Goal: Task Accomplishment & Management: Use online tool/utility

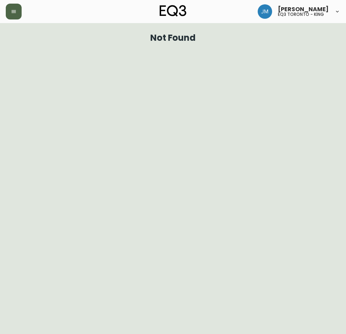
click at [13, 8] on button "button" at bounding box center [14, 12] width 16 height 16
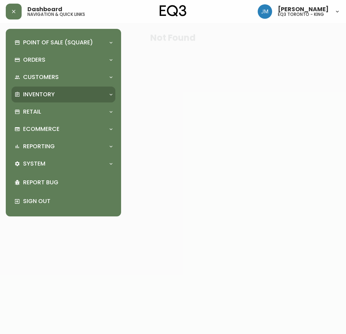
click at [36, 93] on p "Inventory" at bounding box center [39, 94] width 32 height 8
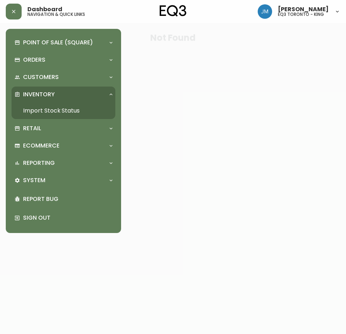
click at [46, 112] on link "Import Stock Status" at bounding box center [64, 110] width 104 height 17
